Goal: Find specific page/section: Find specific page/section

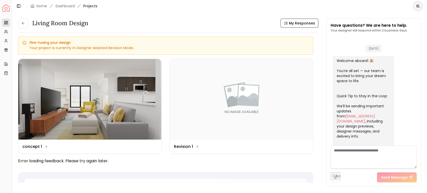
scroll to position [954, 0]
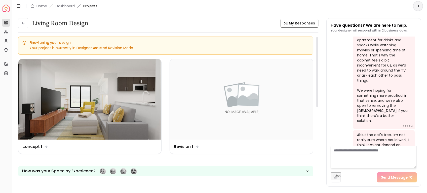
click at [323, 14] on div "Living Room design My Responses Living Room design My Responses Fine-tuning you…" at bounding box center [219, 99] width 415 height 175
click at [82, 99] on img at bounding box center [89, 99] width 143 height 81
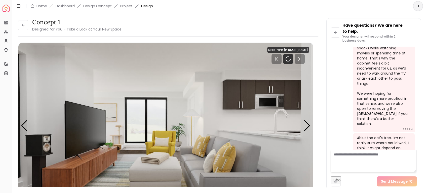
scroll to position [960, 0]
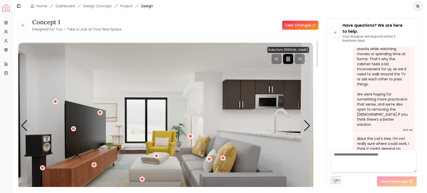
click at [289, 60] on icon "Pause" at bounding box center [288, 59] width 6 height 6
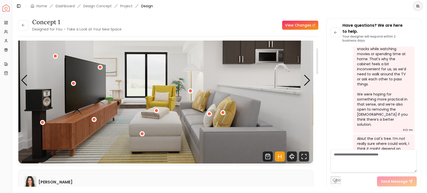
scroll to position [33, 0]
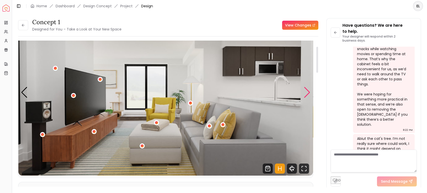
click at [308, 93] on div "Next slide" at bounding box center [307, 92] width 7 height 11
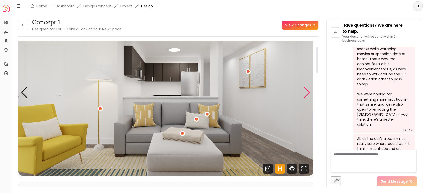
click at [308, 93] on div "Next slide" at bounding box center [307, 92] width 7 height 11
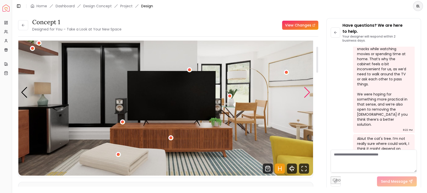
click at [308, 93] on div "Next slide" at bounding box center [307, 92] width 7 height 11
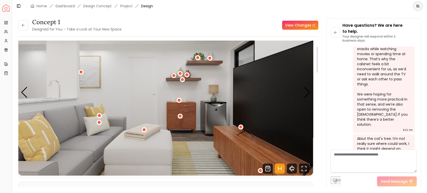
drag, startPoint x: 25, startPoint y: 29, endPoint x: 30, endPoint y: 35, distance: 8.4
click at [25, 29] on button at bounding box center [23, 25] width 10 height 10
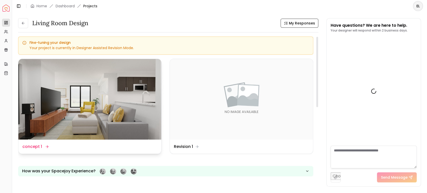
click at [88, 109] on img at bounding box center [89, 99] width 143 height 81
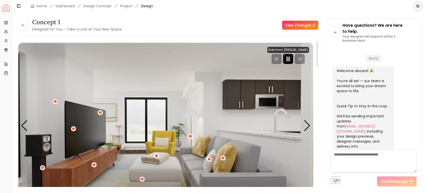
scroll to position [960, 0]
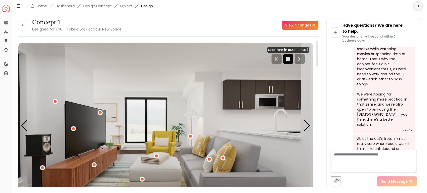
click at [290, 59] on icon "Pause" at bounding box center [288, 59] width 6 height 6
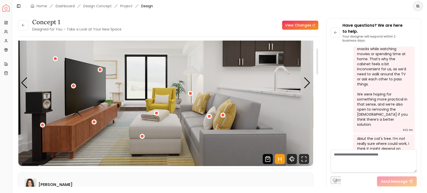
scroll to position [33, 0]
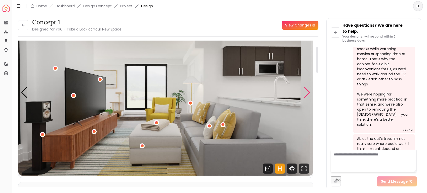
click at [306, 94] on div "Next slide" at bounding box center [307, 92] width 7 height 11
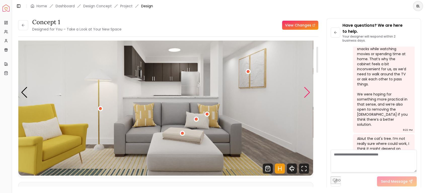
click at [309, 94] on div "Next slide" at bounding box center [307, 92] width 7 height 11
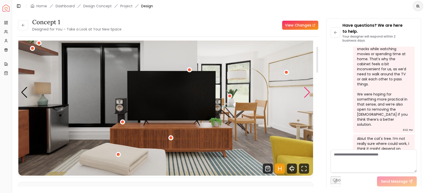
click at [309, 93] on div "Next slide" at bounding box center [307, 92] width 7 height 11
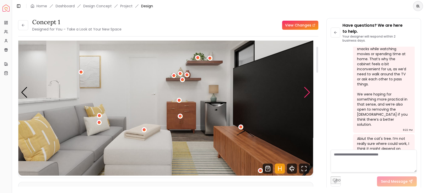
click at [309, 93] on div "Next slide" at bounding box center [307, 92] width 7 height 11
